Goal: Check status: Check status

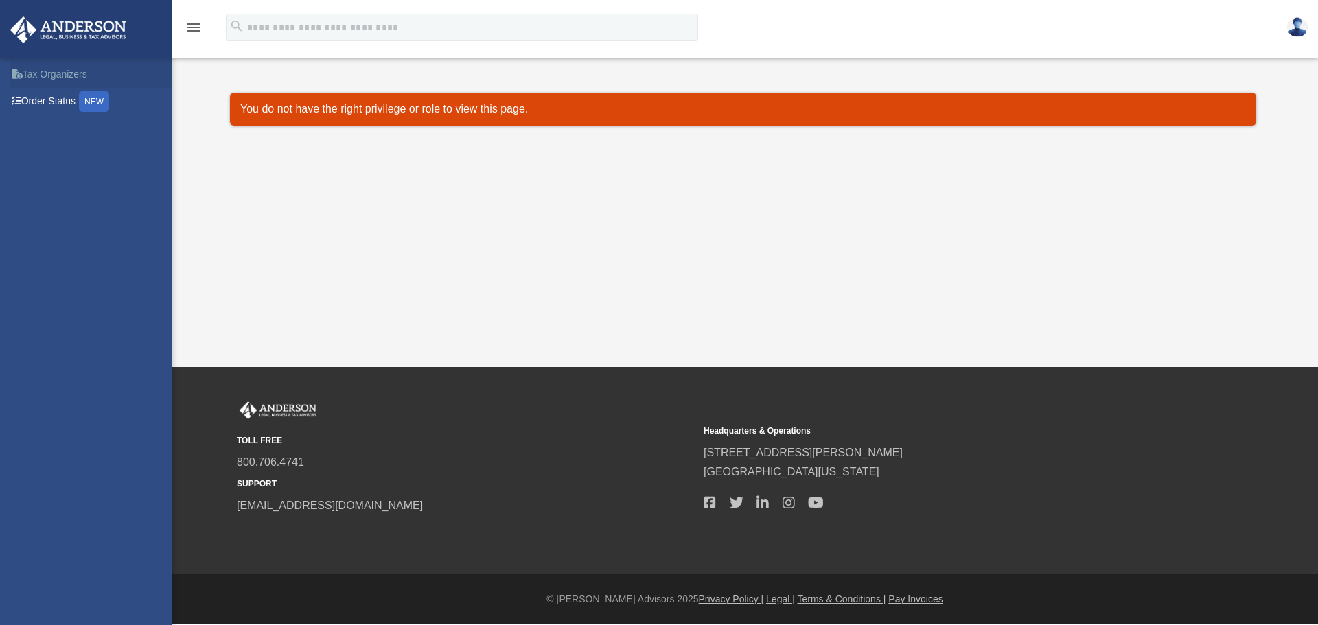
click at [58, 72] on link "Tax Organizers" at bounding box center [96, 73] width 172 height 27
click at [64, 100] on link "Order Status NEW" at bounding box center [96, 102] width 172 height 28
click at [365, 205] on div "Dashboard carolz@emeraldcitystrategiesinc.com Sign Out carolz@emeraldcitystrate…" at bounding box center [659, 183] width 1318 height 367
click at [388, 165] on div "Dashboard date_range Published on Last updated March 25, 2025 April 10, 2020 by…" at bounding box center [743, 121] width 1026 height 90
